Goal: Task Accomplishment & Management: Manage account settings

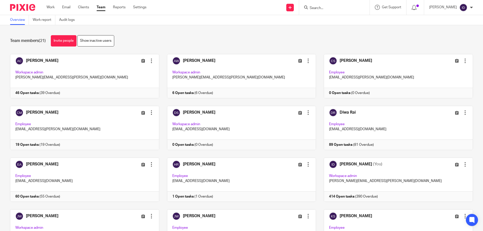
click at [354, 9] on input "Search" at bounding box center [331, 8] width 45 height 5
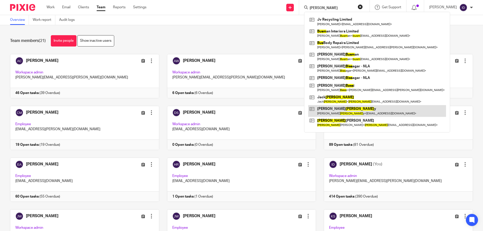
type input "buss"
click at [341, 107] on link at bounding box center [377, 111] width 138 height 12
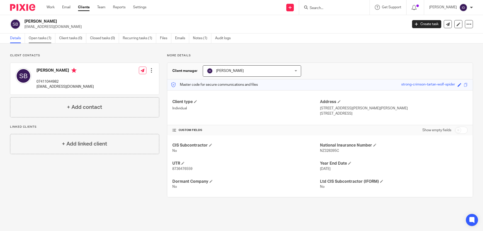
click at [48, 38] on link "Open tasks (1)" at bounding box center [42, 38] width 27 height 10
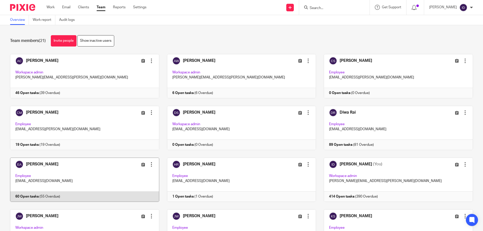
click at [38, 163] on link at bounding box center [80, 180] width 157 height 44
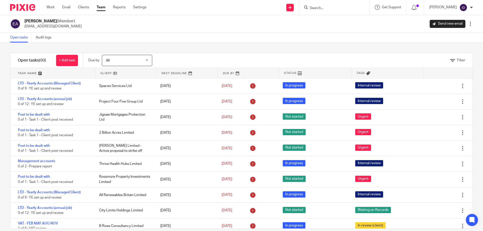
click at [458, 58] on div "Filter" at bounding box center [319, 60] width 308 height 15
click at [457, 60] on span "Filter" at bounding box center [461, 61] width 8 height 4
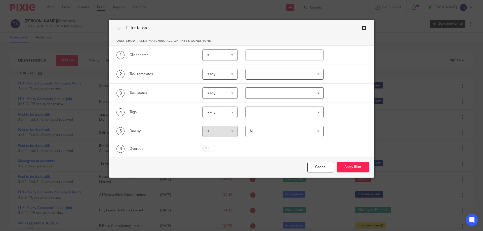
click at [265, 75] on div at bounding box center [284, 74] width 78 height 11
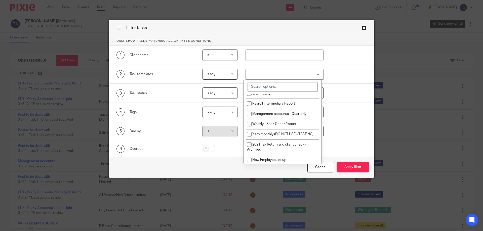
scroll to position [302, 0]
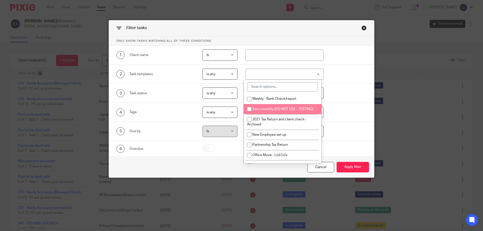
click at [262, 88] on input "search" at bounding box center [282, 87] width 70 height 10
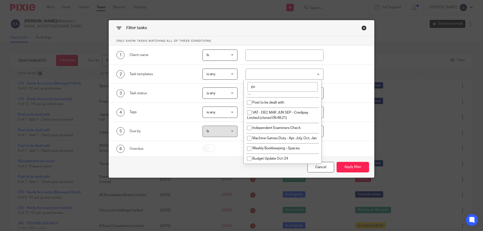
scroll to position [0, 0]
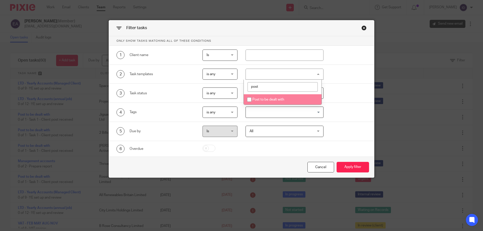
type input "post"
click at [249, 99] on input "checkbox" at bounding box center [249, 100] width 10 height 10
checkbox input "true"
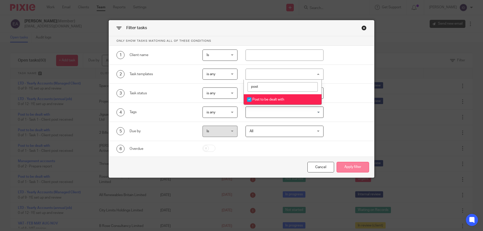
click at [349, 168] on button "Apply filter" at bounding box center [352, 167] width 32 height 11
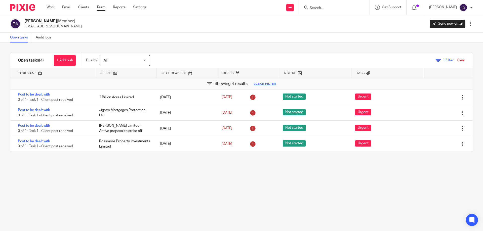
click at [330, 10] on input "Search" at bounding box center [331, 8] width 45 height 5
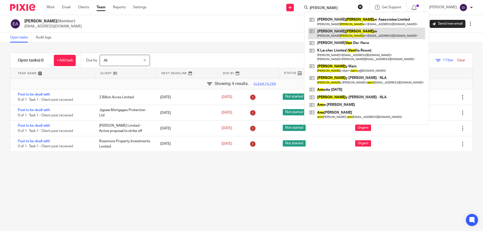
type input "[PERSON_NAME]"
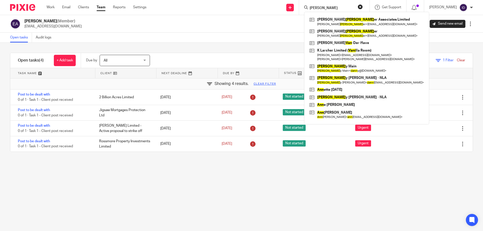
click at [186, 185] on div "Filter tasks Only show tasks matching all of these conditions 1 Client name Is …" at bounding box center [241, 137] width 483 height 188
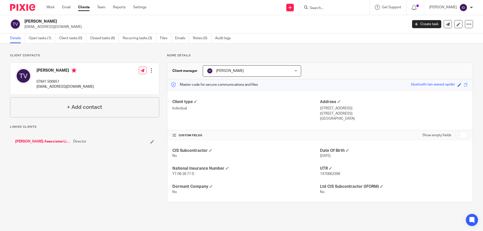
click at [37, 37] on link "Open tasks (1)" at bounding box center [42, 38] width 27 height 10
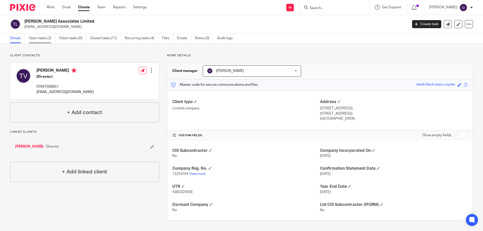
click at [38, 38] on link "Open tasks (2)" at bounding box center [42, 38] width 27 height 10
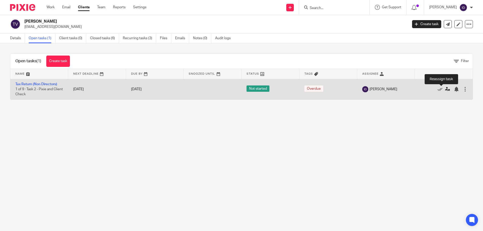
click at [445, 91] on icon at bounding box center [447, 89] width 5 height 5
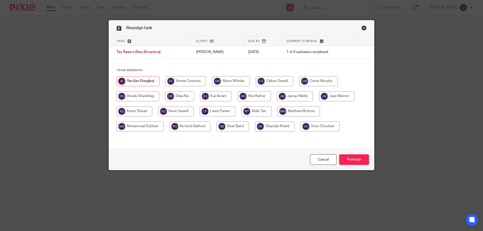
click at [279, 125] on input "radio" at bounding box center [274, 126] width 39 height 10
radio input "true"
click at [350, 161] on input "Reassign" at bounding box center [354, 159] width 30 height 11
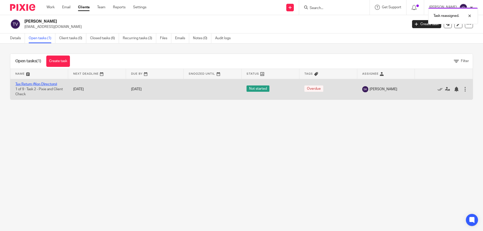
click at [40, 84] on link "Tax Return (Non Directors)" at bounding box center [36, 84] width 42 height 4
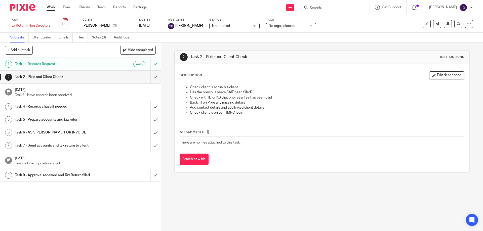
click at [286, 24] on span "No tags selected" at bounding box center [281, 26] width 27 height 4
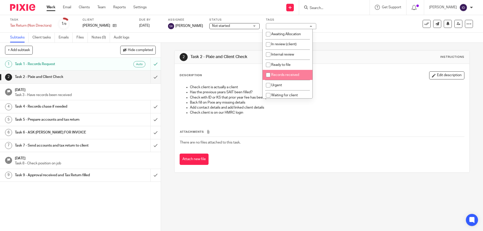
click at [268, 73] on input "checkbox" at bounding box center [268, 75] width 10 height 10
checkbox input "true"
click at [202, 9] on div "Send new email Create task Add client Get Support Contact Support Help Document…" at bounding box center [318, 7] width 329 height 15
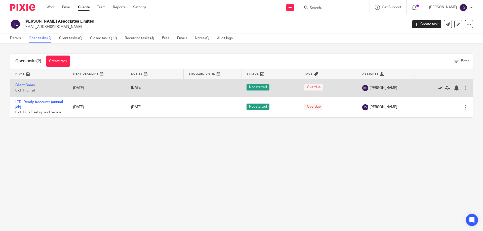
click at [437, 86] on icon at bounding box center [439, 87] width 5 height 5
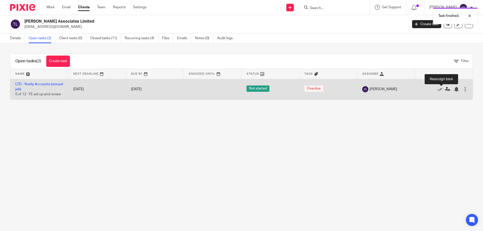
click at [445, 90] on icon at bounding box center [447, 89] width 5 height 5
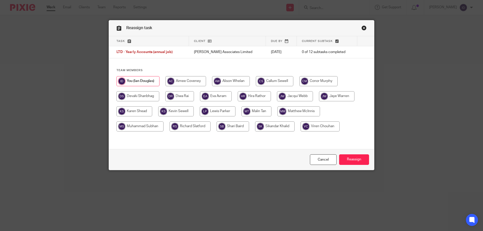
click at [266, 124] on input "radio" at bounding box center [274, 126] width 39 height 10
radio input "true"
click at [350, 159] on input "Reassign" at bounding box center [354, 159] width 30 height 11
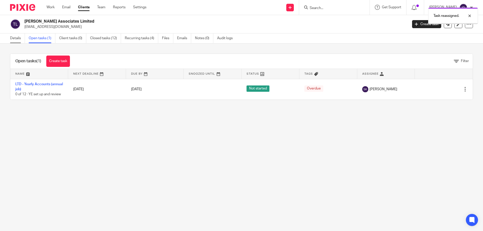
click at [15, 38] on link "Details" at bounding box center [17, 38] width 15 height 10
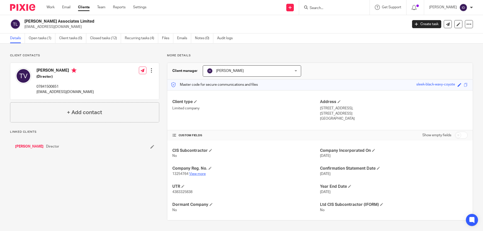
click at [201, 172] on link "View more" at bounding box center [197, 174] width 17 height 4
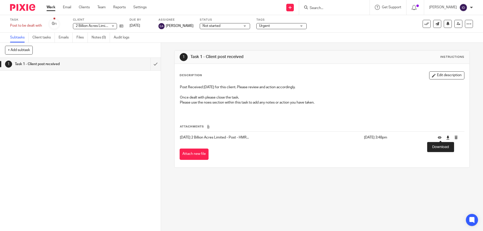
click at [446, 136] on icon at bounding box center [448, 138] width 4 height 4
click at [446, 137] on icon at bounding box center [448, 138] width 4 height 4
click at [120, 27] on icon at bounding box center [121, 26] width 4 height 4
click at [446, 139] on icon at bounding box center [448, 138] width 4 height 4
click at [122, 26] on icon at bounding box center [121, 26] width 4 height 4
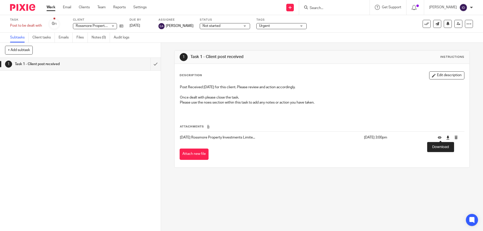
click at [446, 139] on icon at bounding box center [448, 138] width 4 height 4
click at [121, 25] on icon at bounding box center [121, 26] width 4 height 4
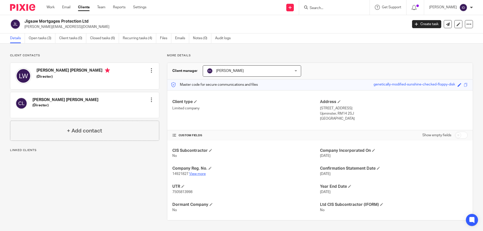
click at [196, 174] on link "View more" at bounding box center [197, 174] width 17 height 4
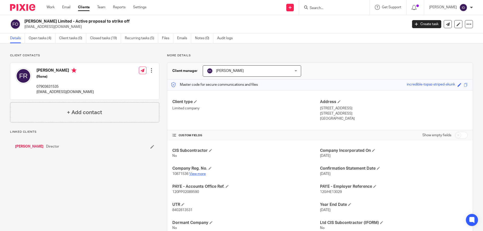
click at [198, 173] on link "View more" at bounding box center [197, 174] width 17 height 4
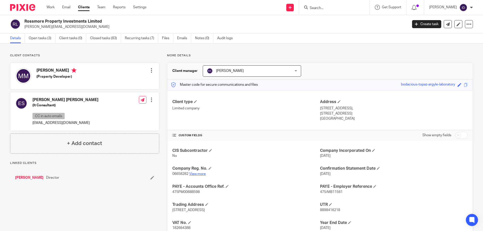
drag, startPoint x: 0, startPoint y: 0, endPoint x: 200, endPoint y: 173, distance: 264.1
click at [200, 173] on link "View more" at bounding box center [197, 174] width 17 height 4
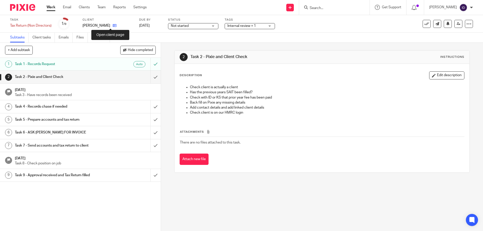
click at [113, 25] on icon at bounding box center [115, 26] width 4 height 4
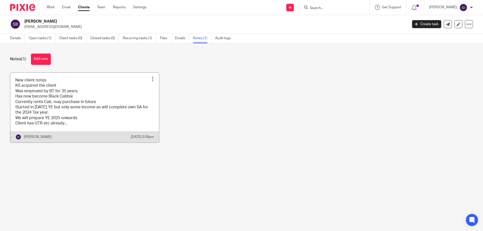
click at [73, 116] on link at bounding box center [84, 108] width 149 height 70
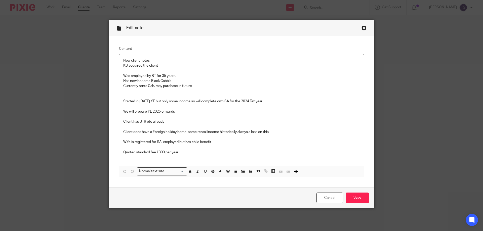
click at [364, 28] on div "Close this dialog window" at bounding box center [363, 27] width 5 height 5
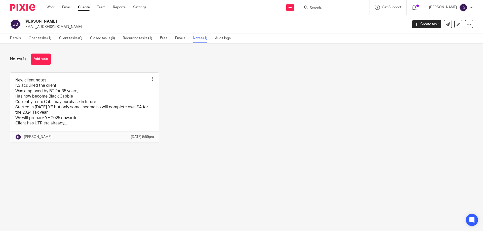
drag, startPoint x: 25, startPoint y: 21, endPoint x: 55, endPoint y: 21, distance: 29.4
click at [55, 21] on h2 "[PERSON_NAME]" at bounding box center [176, 21] width 304 height 5
copy h2 "[PERSON_NAME]"
drag, startPoint x: 24, startPoint y: 27, endPoint x: 59, endPoint y: 27, distance: 34.9
click at [59, 27] on div "Spencer Bessy auntbessey@me.com" at bounding box center [207, 24] width 394 height 11
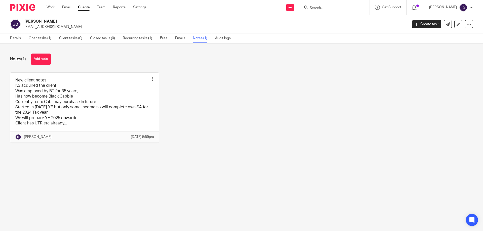
copy p "[EMAIL_ADDRESS][DOMAIN_NAME]"
click at [6, 34] on div "Details Open tasks (1) Client tasks (0) Closed tasks (0) Recurring tasks (1) Fi…" at bounding box center [121, 38] width 243 height 10
click at [14, 41] on link "Details" at bounding box center [17, 38] width 15 height 10
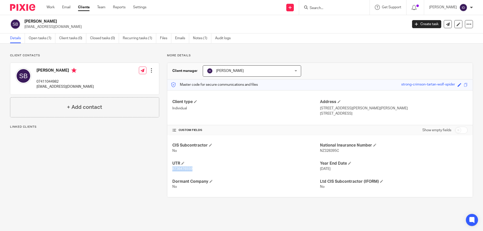
drag, startPoint x: 170, startPoint y: 169, endPoint x: 192, endPoint y: 170, distance: 21.2
click at [192, 170] on div "CIS Subcontractor No National Insurance Number NZ328395C UTR 8736476559 Year En…" at bounding box center [319, 166] width 305 height 62
copy span "8736476559"
drag, startPoint x: 24, startPoint y: 27, endPoint x: 59, endPoint y: 29, distance: 35.3
click at [60, 29] on div "Spencer Bessy auntbessey@me.com Create task Update from Companies House Export …" at bounding box center [241, 24] width 483 height 18
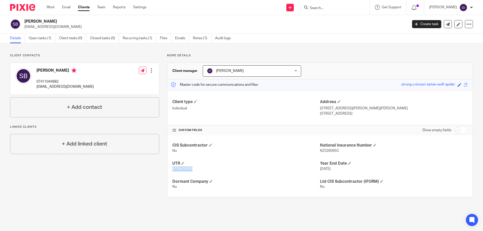
copy p "[EMAIL_ADDRESS][DOMAIN_NAME]"
click at [41, 38] on link "Open tasks (1)" at bounding box center [42, 38] width 27 height 10
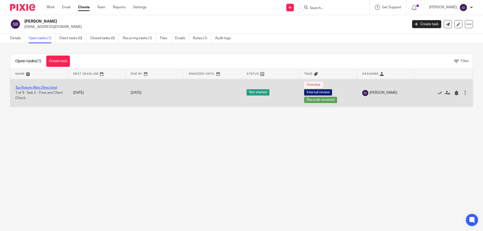
click at [47, 88] on link "Tax Return (Non Directors)" at bounding box center [36, 88] width 42 height 4
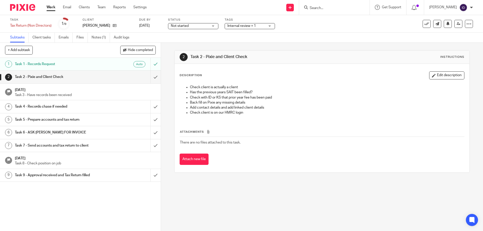
click at [244, 28] on span "Internal review + 1" at bounding box center [246, 25] width 38 height 5
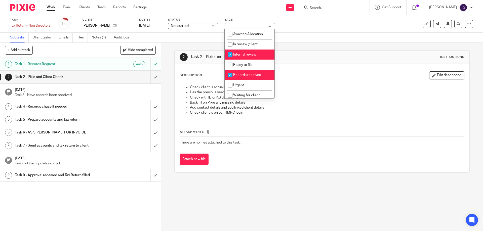
click at [230, 53] on input "checkbox" at bounding box center [230, 55] width 10 height 10
checkbox input "false"
click at [228, 43] on input "checkbox" at bounding box center [230, 45] width 10 height 10
checkbox input "true"
click at [296, 42] on div "Subtasks Client tasks Emails Files Notes (1) Audit logs" at bounding box center [241, 38] width 483 height 10
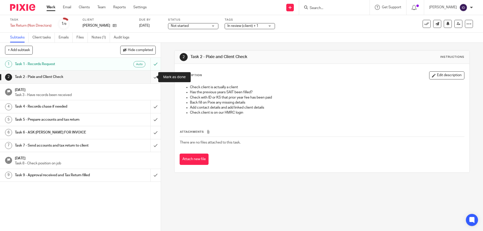
click at [151, 77] on input "submit" at bounding box center [80, 77] width 161 height 13
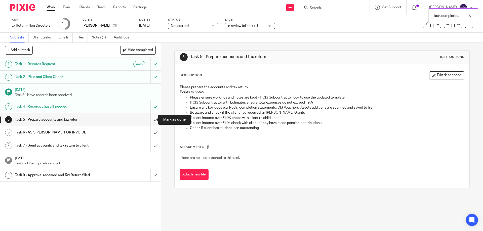
click at [149, 119] on input "submit" at bounding box center [80, 119] width 161 height 13
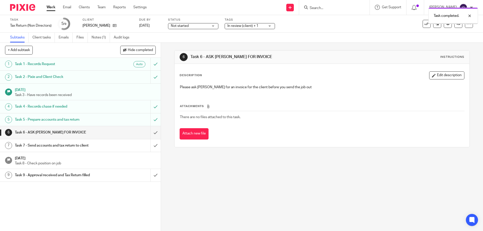
click at [149, 132] on input "submit" at bounding box center [80, 132] width 161 height 13
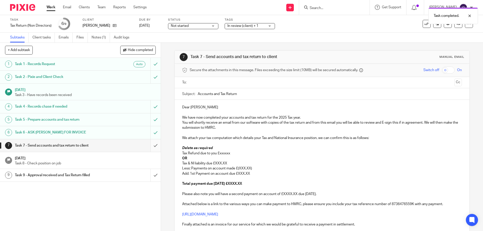
click at [151, 144] on input "submit" at bounding box center [80, 145] width 161 height 13
